Goal: Register for event/course

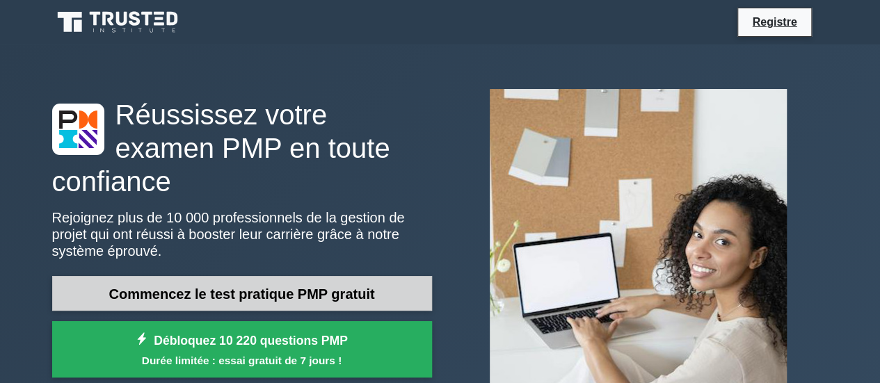
click at [344, 287] on font "Commencez le test pratique PMP gratuit" at bounding box center [242, 294] width 266 height 15
click at [284, 287] on font "Commencez le test pratique PMP gratuit" at bounding box center [242, 294] width 266 height 15
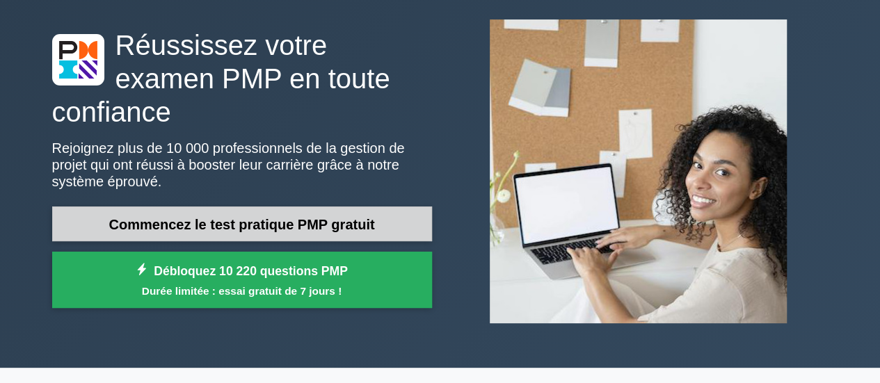
click at [249, 217] on font "Commencez le test pratique PMP gratuit" at bounding box center [242, 224] width 266 height 15
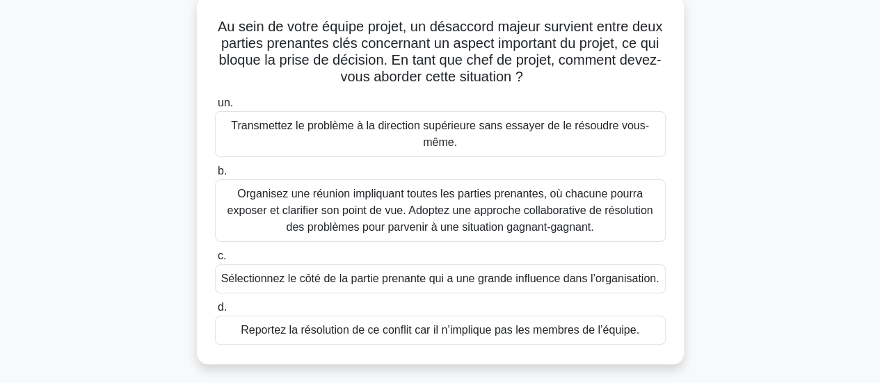
scroll to position [70, 0]
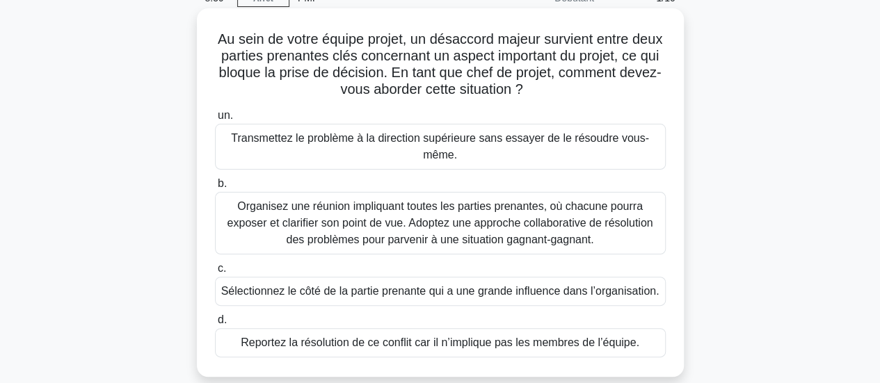
click at [437, 211] on font "Organisez une réunion impliquant toutes les parties prenantes, où chacune pourr…" at bounding box center [441, 222] width 426 height 45
click at [215, 189] on input "b. Organisez une réunion impliquant toutes les parties prenantes, où chacune po…" at bounding box center [215, 184] width 0 height 9
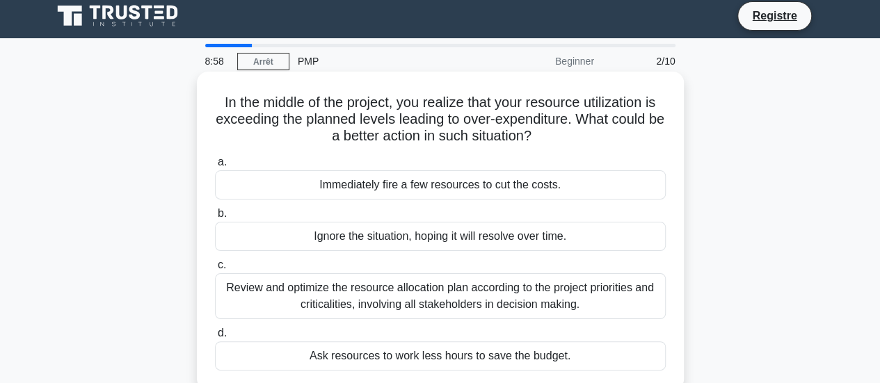
scroll to position [0, 0]
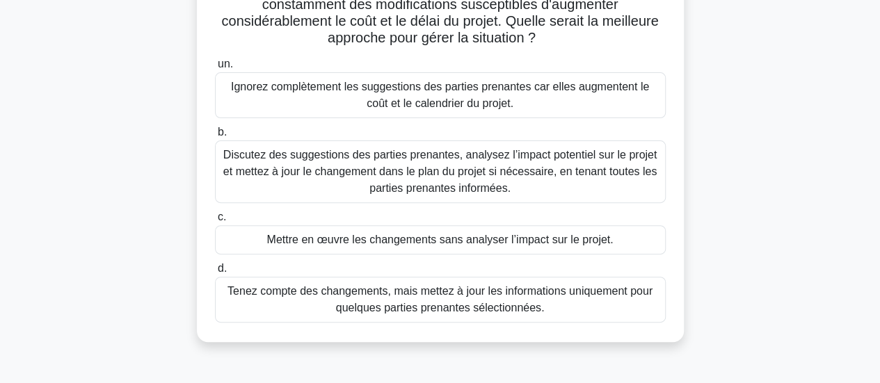
scroll to position [139, 0]
click at [427, 174] on font "Discutez des suggestions des parties prenantes, analysez l’impact potentiel sur…" at bounding box center [440, 170] width 434 height 45
click at [215, 136] on input "b. Discutez des suggestions des parties prenantes, analysez l’impact potentiel …" at bounding box center [215, 131] width 0 height 9
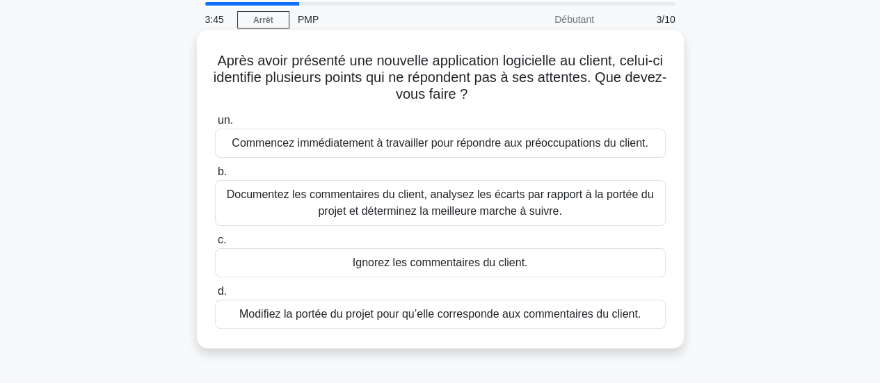
scroll to position [70, 0]
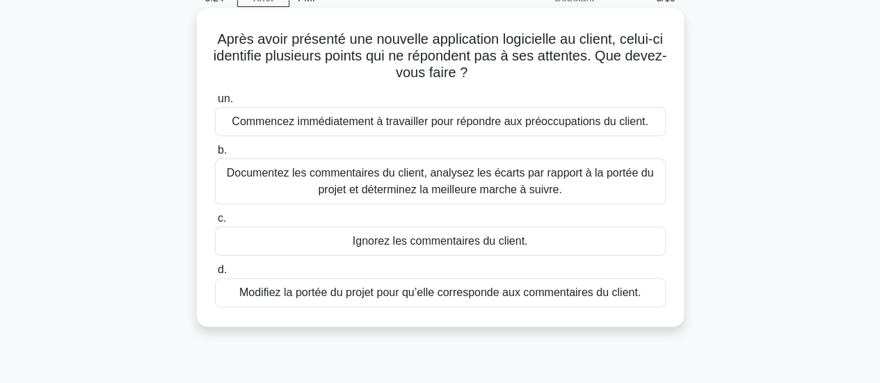
click at [502, 184] on font "Documentez les commentaires du client, analysez les écarts par rapport à la por…" at bounding box center [440, 181] width 427 height 29
click at [215, 155] on input "b. Documentez les commentaires du client, analysez les écarts par rapport à la …" at bounding box center [215, 150] width 0 height 9
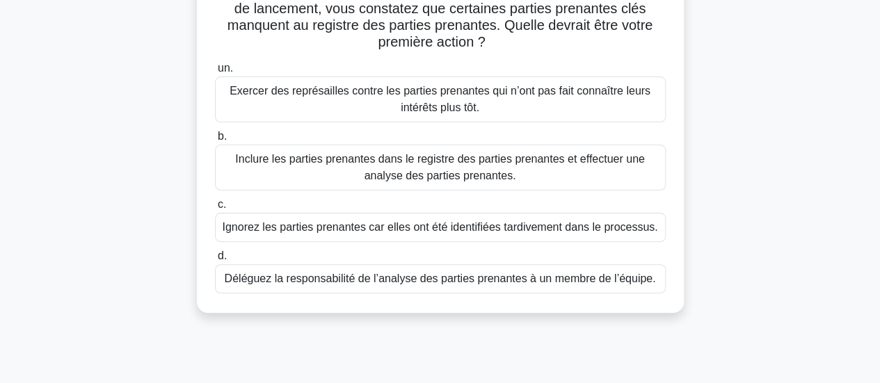
scroll to position [139, 0]
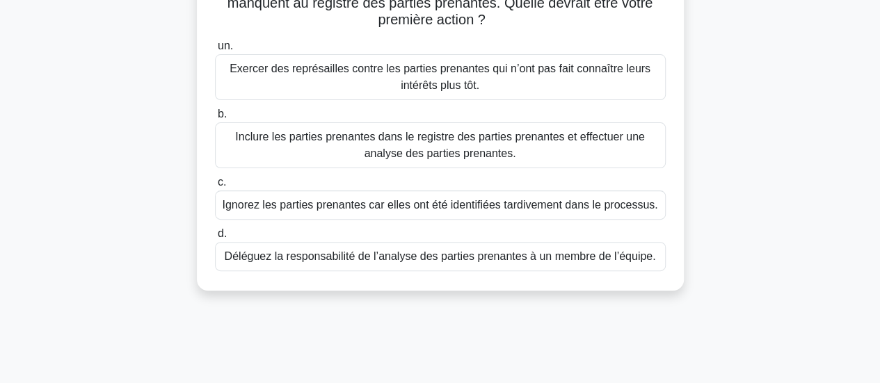
click at [466, 146] on font "Inclure les parties prenantes dans le registre des parties prenantes et effectu…" at bounding box center [440, 145] width 410 height 29
click at [215, 119] on input "b. Inclure les parties prenantes dans le registre des parties prenantes et effe…" at bounding box center [215, 114] width 0 height 9
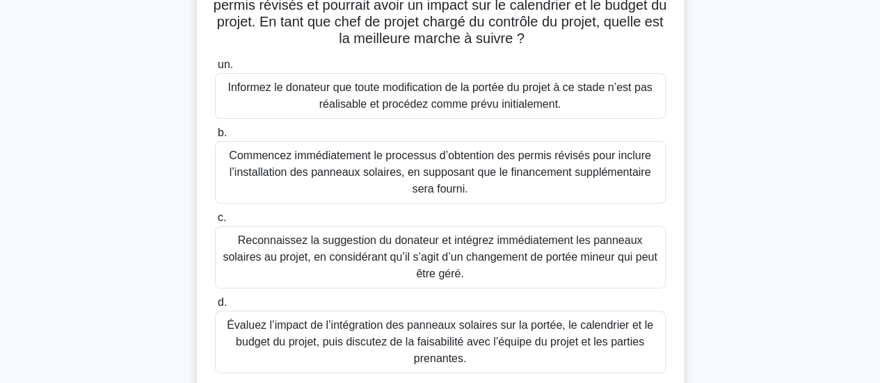
scroll to position [278, 0]
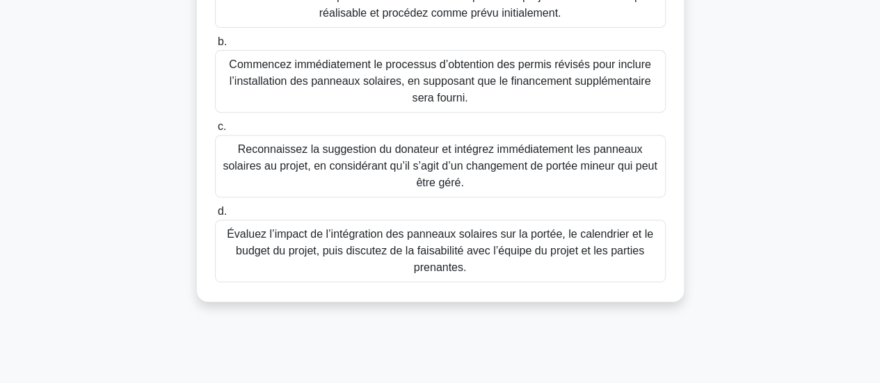
click at [482, 252] on font "Évaluez l’impact de l’intégration des panneaux solaires sur la portée, le calen…" at bounding box center [440, 250] width 427 height 45
click at [215, 216] on input "d. Évaluez l’impact de l’intégration des panneaux solaires sur la portée, le ca…" at bounding box center [215, 211] width 0 height 9
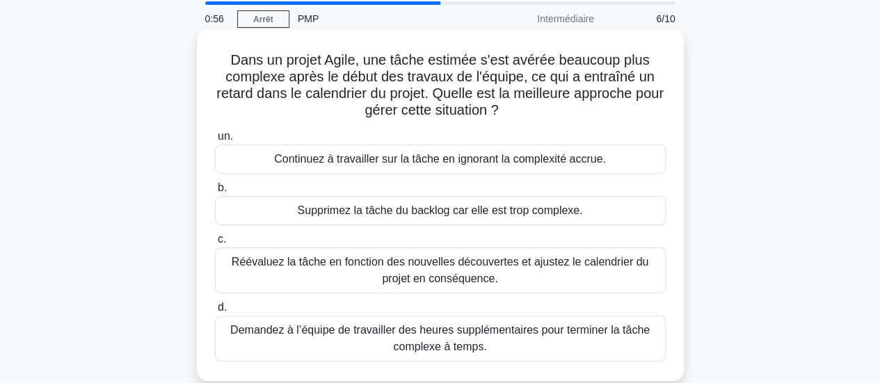
scroll to position [139, 0]
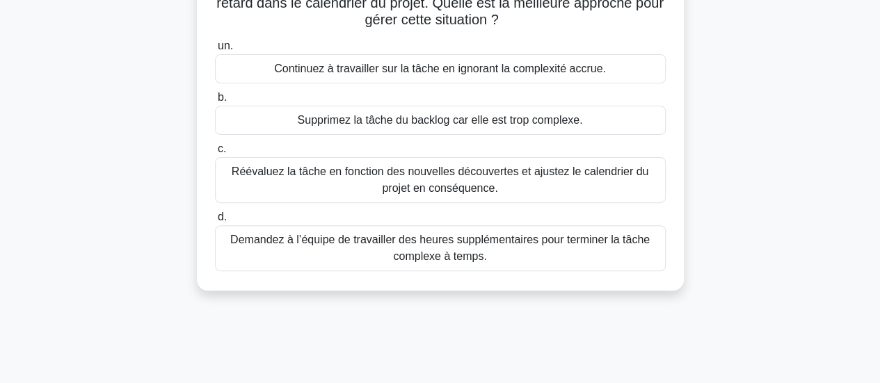
click at [420, 247] on font "Demandez à l’équipe de travailler des heures supplémentaires pour terminer la t…" at bounding box center [440, 248] width 420 height 29
click at [215, 222] on input "d. Demandez à l’équipe de travailler des heures supplémentaires pour terminer l…" at bounding box center [215, 217] width 0 height 9
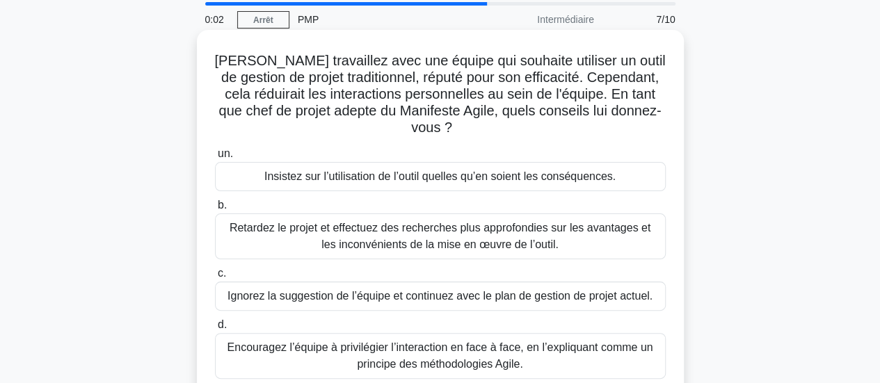
scroll to position [70, 0]
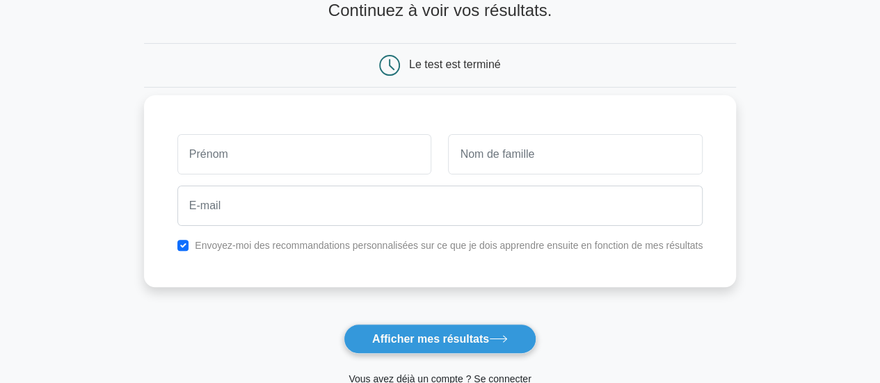
scroll to position [70, 0]
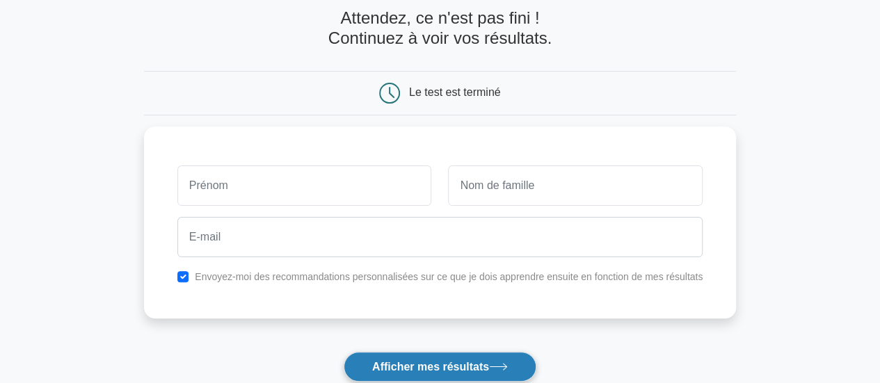
click at [507, 365] on icon at bounding box center [498, 367] width 19 height 8
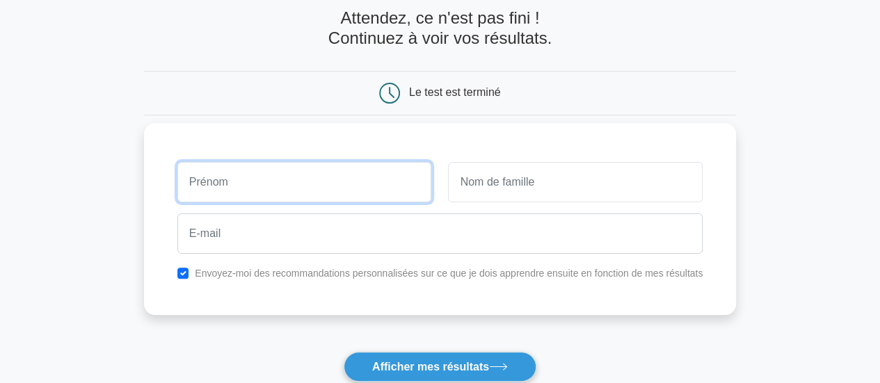
click at [296, 189] on input "text" at bounding box center [304, 182] width 255 height 40
type input "Philippe"
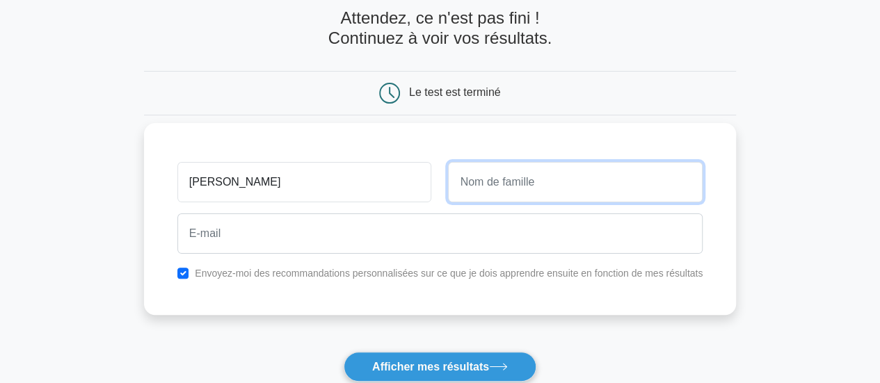
click at [515, 177] on input "text" at bounding box center [575, 182] width 255 height 40
type input "AHIAFOKPO"
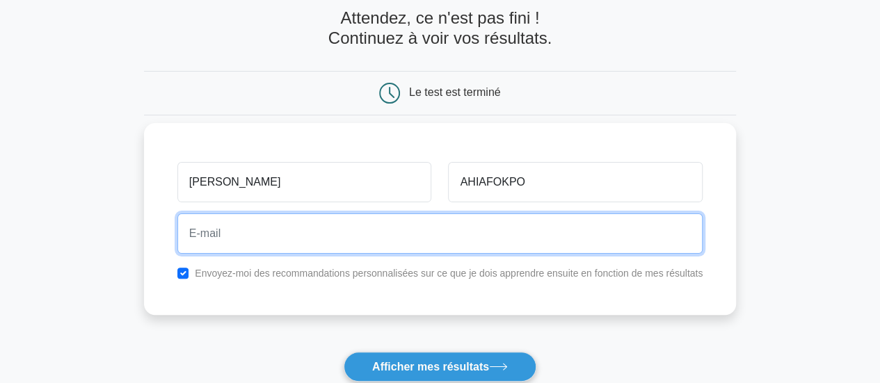
click at [401, 229] on input "email" at bounding box center [439, 234] width 525 height 40
type input "ahiaphilippe@gmail.com"
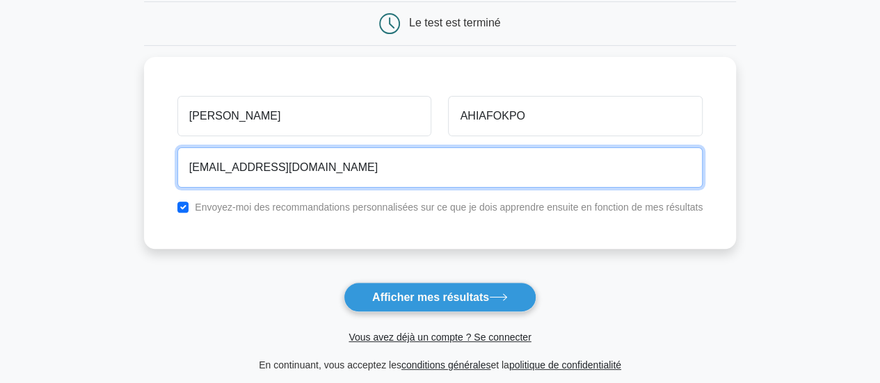
scroll to position [209, 0]
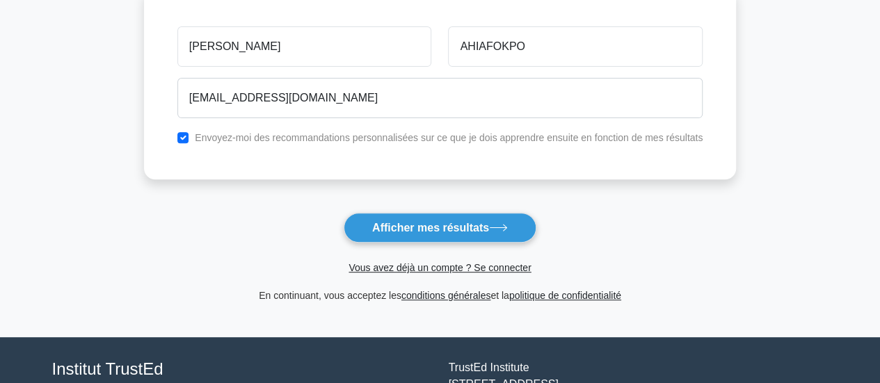
click at [488, 229] on font "Afficher mes résultats" at bounding box center [430, 228] width 117 height 12
